Goal: Navigation & Orientation: Find specific page/section

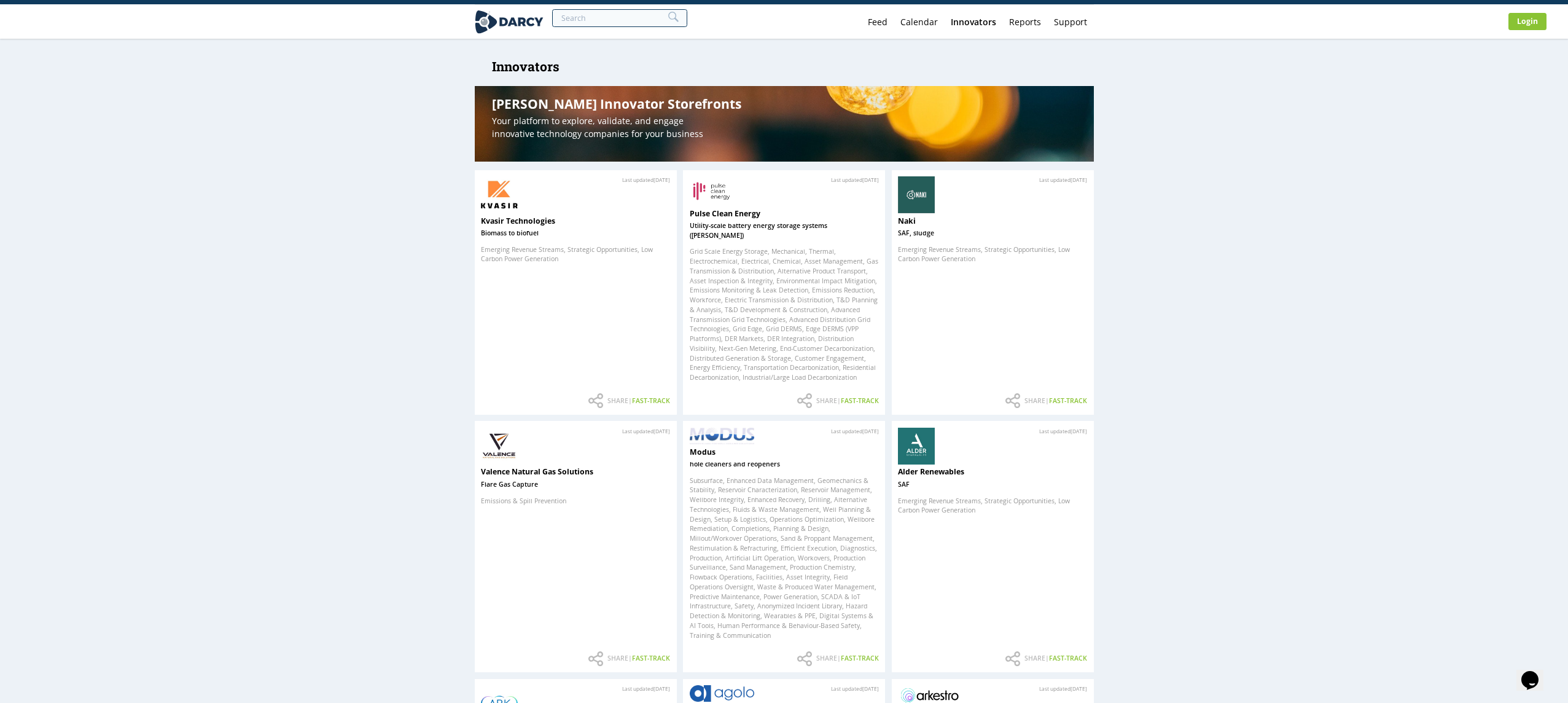
click at [889, 21] on link "Feed" at bounding box center [878, 22] width 33 height 34
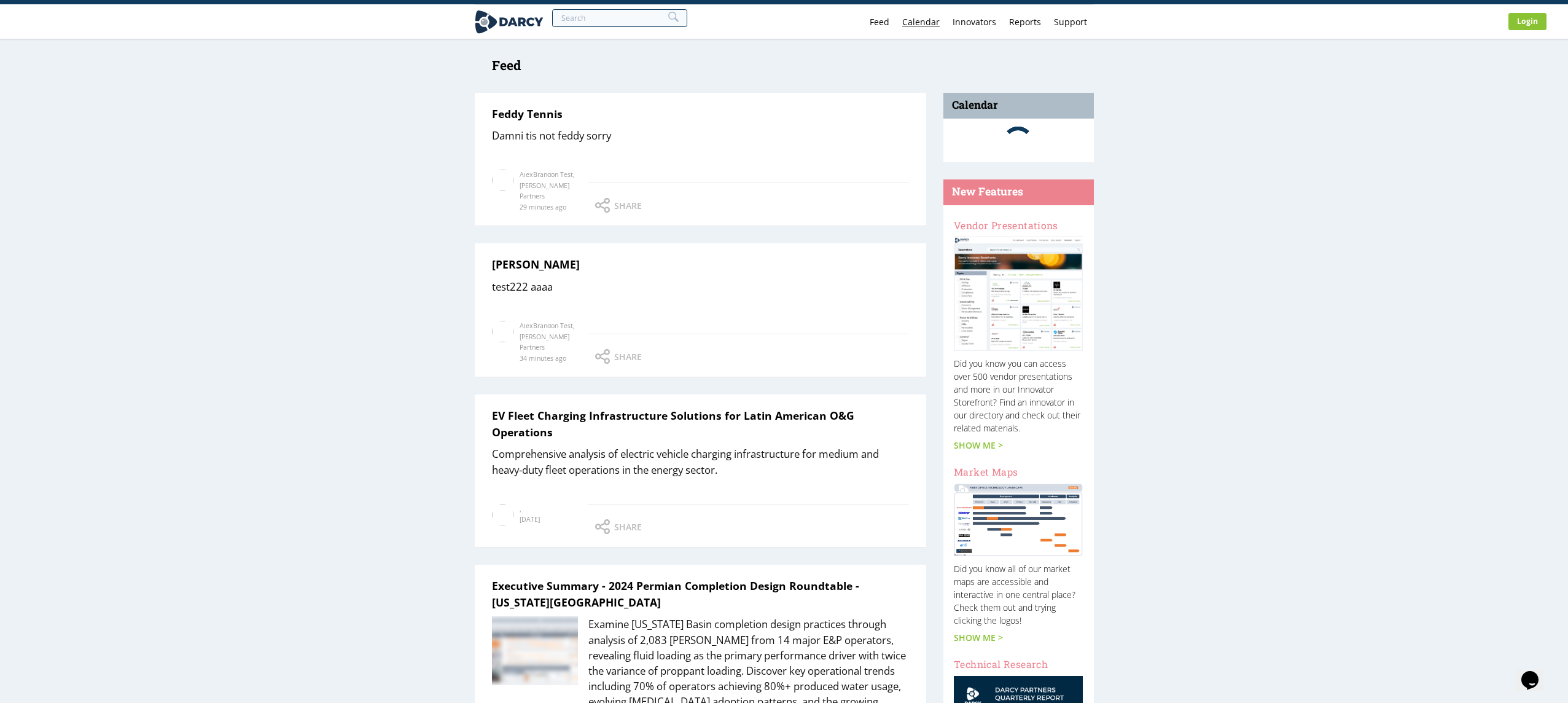
click at [910, 22] on link "Calendar" at bounding box center [921, 22] width 50 height 34
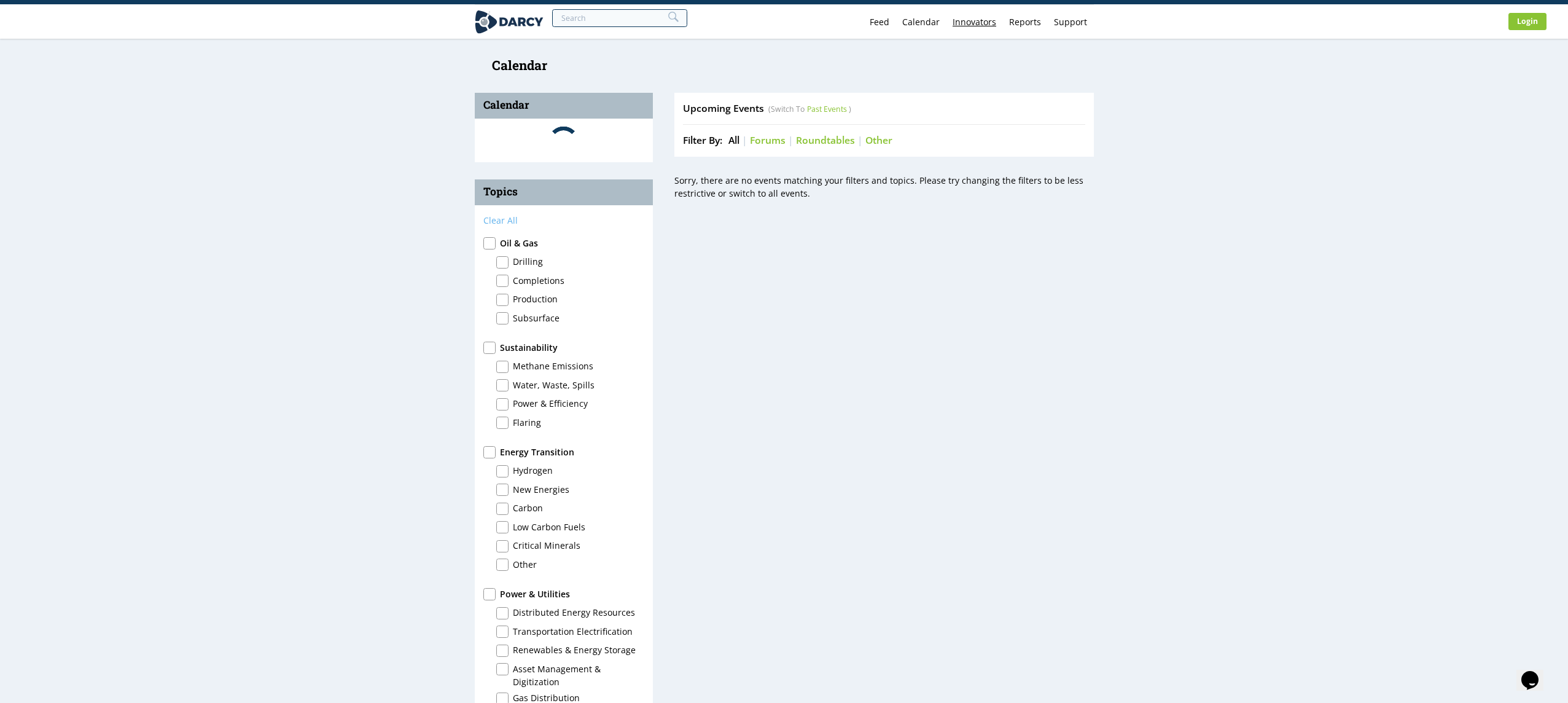
click at [954, 24] on div "Innovators" at bounding box center [974, 22] width 44 height 9
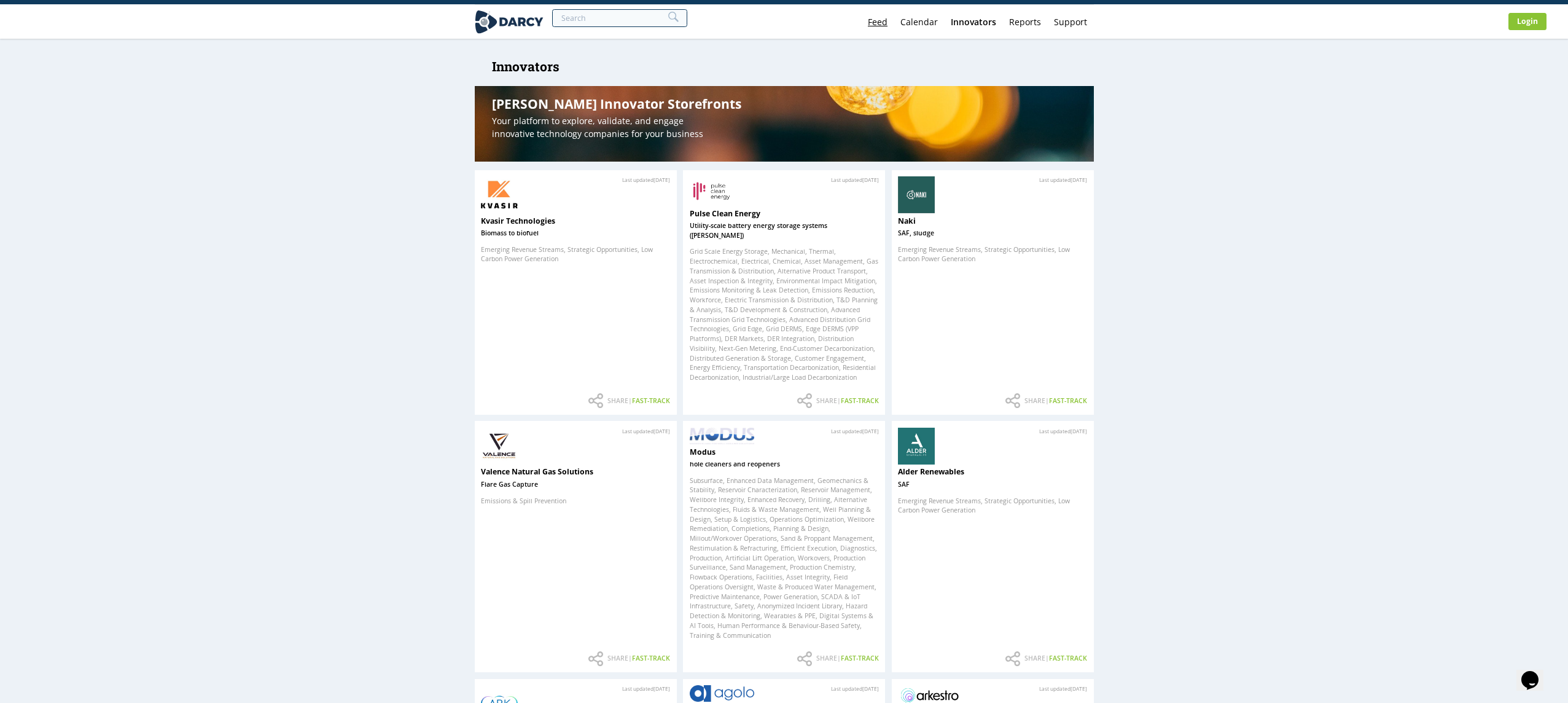
click at [876, 18] on link "Feed" at bounding box center [878, 22] width 33 height 34
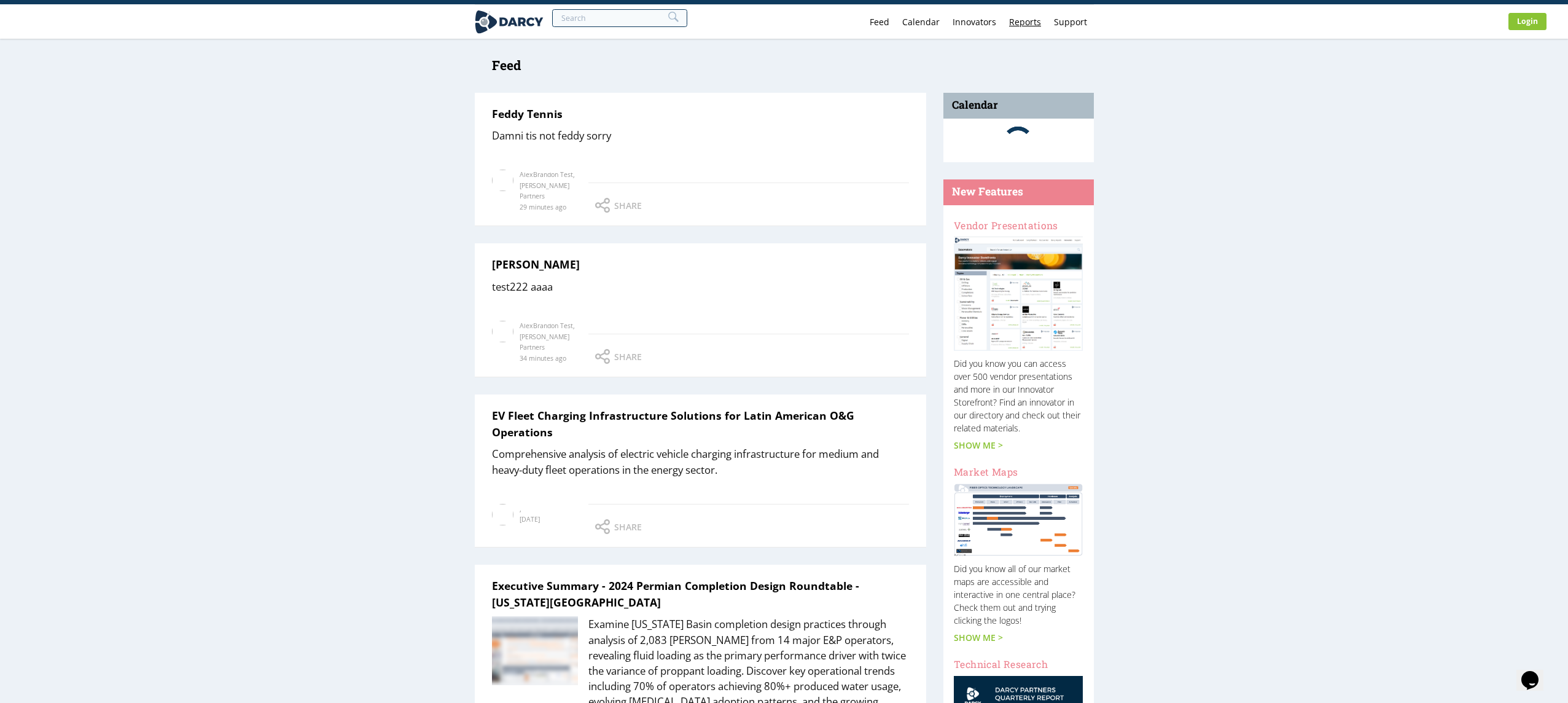
click at [1032, 20] on link "Reports" at bounding box center [1026, 22] width 45 height 34
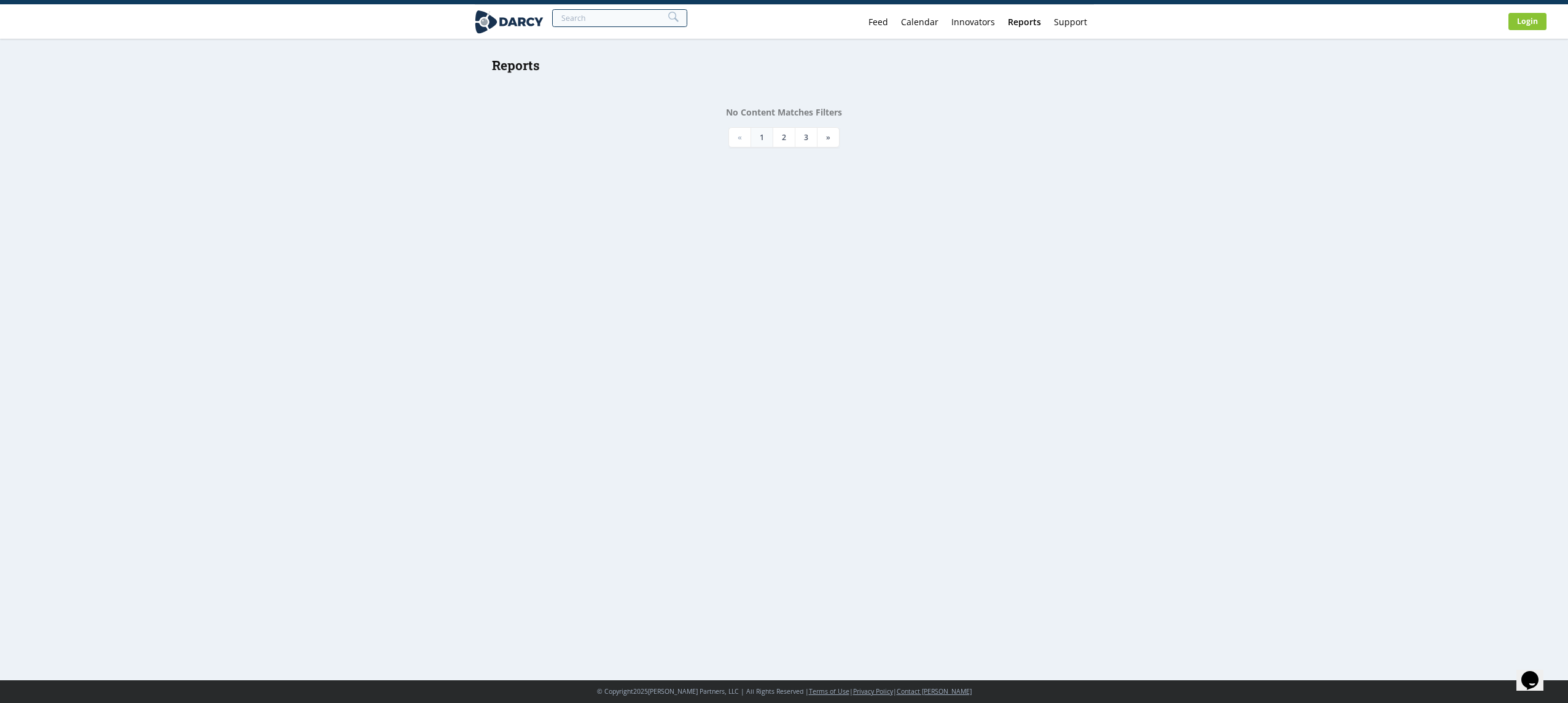
click at [526, 16] on div at bounding box center [509, 22] width 69 height 34
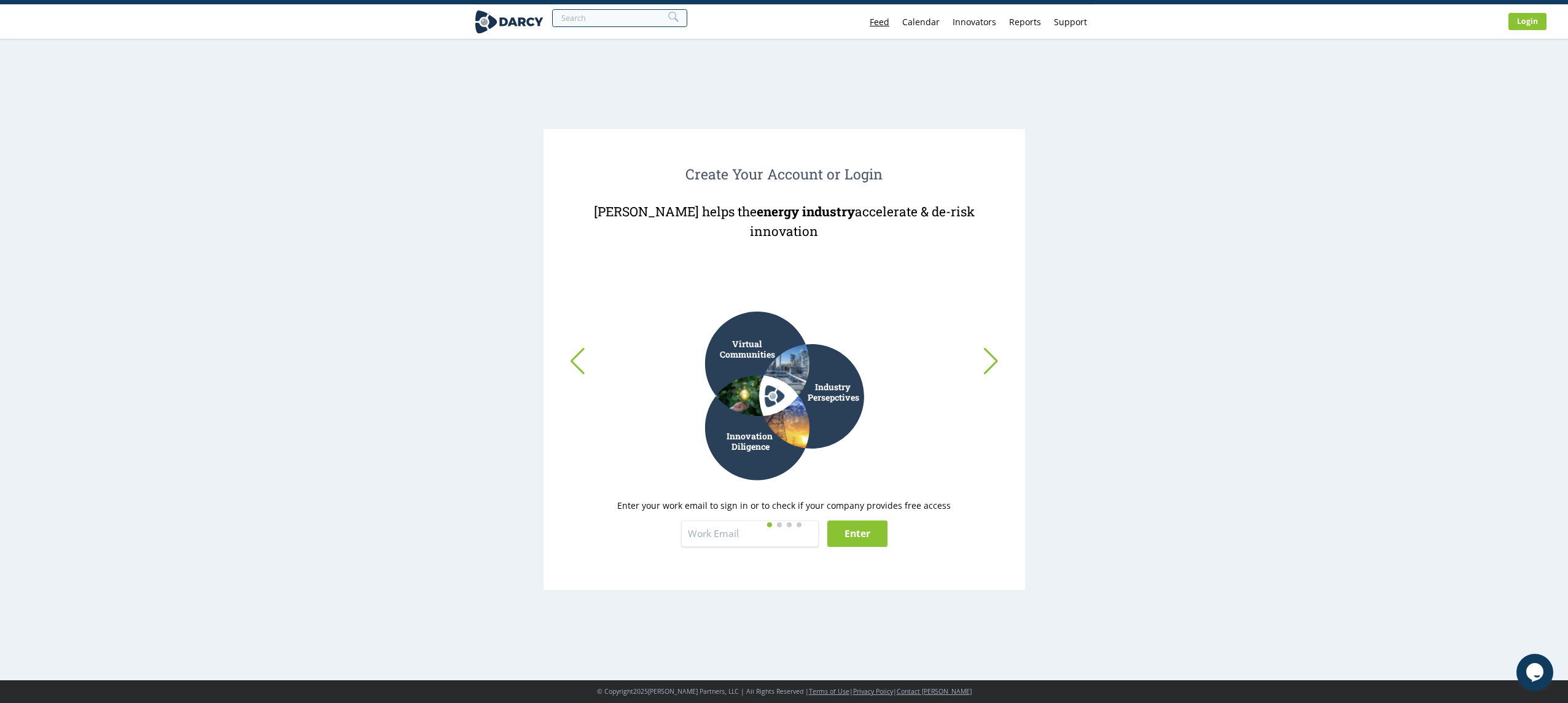
click at [893, 23] on link "Feed" at bounding box center [880, 22] width 33 height 34
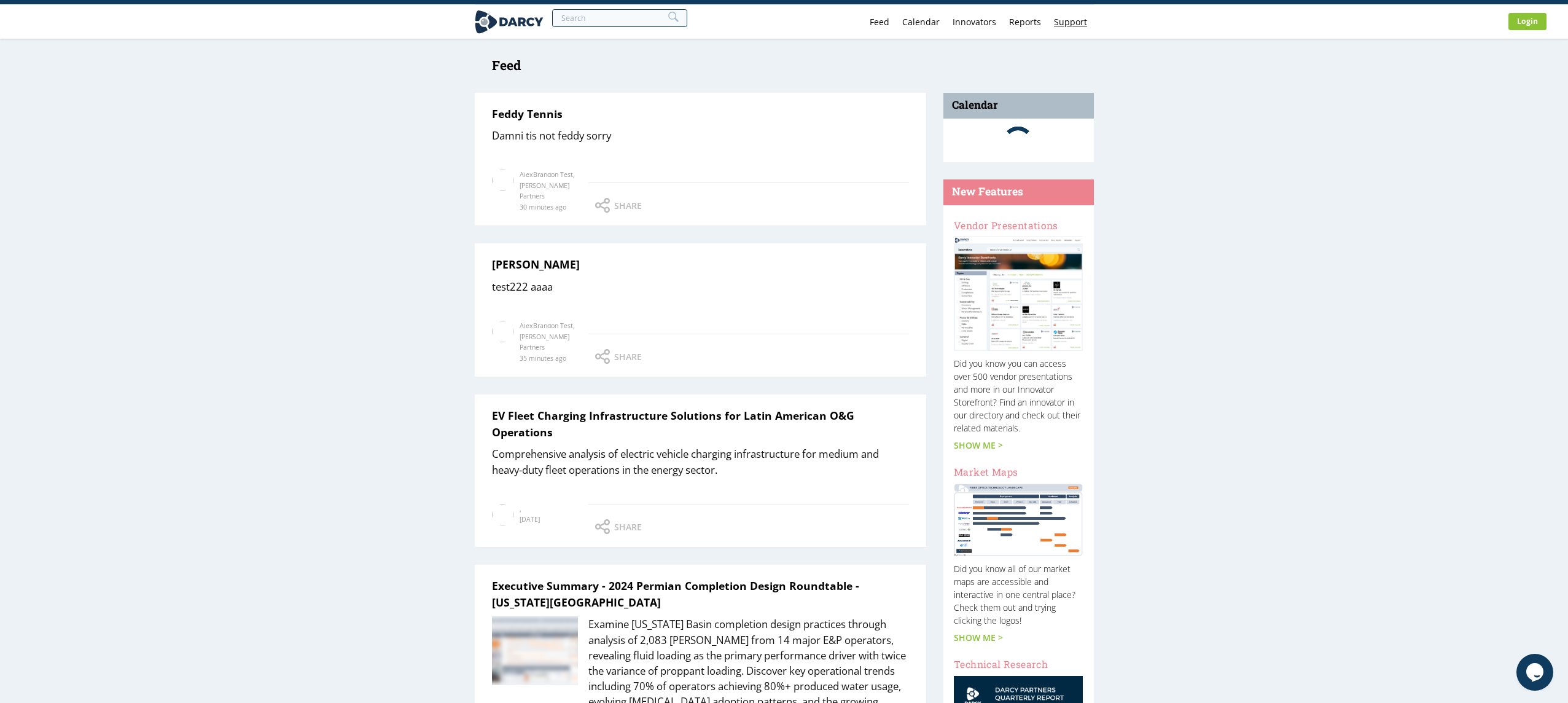
click at [1067, 15] on link "Support" at bounding box center [1071, 22] width 46 height 34
